Goal: Manage account settings

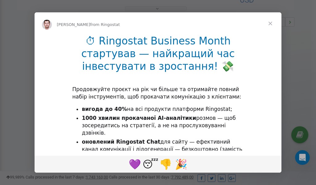
click at [271, 24] on span "Close" at bounding box center [270, 23] width 22 height 22
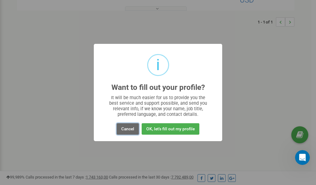
click at [125, 129] on button "Cancel" at bounding box center [127, 128] width 22 height 11
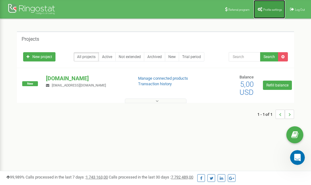
click at [268, 10] on span "Profile settings" at bounding box center [272, 9] width 19 height 3
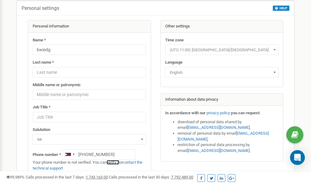
click at [118, 161] on link "verify it" at bounding box center [113, 162] width 13 height 5
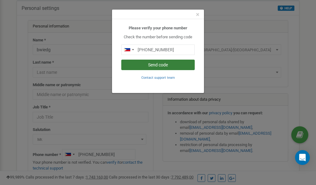
click at [153, 65] on button "Send code" at bounding box center [157, 64] width 73 height 10
